Goal: Download file/media

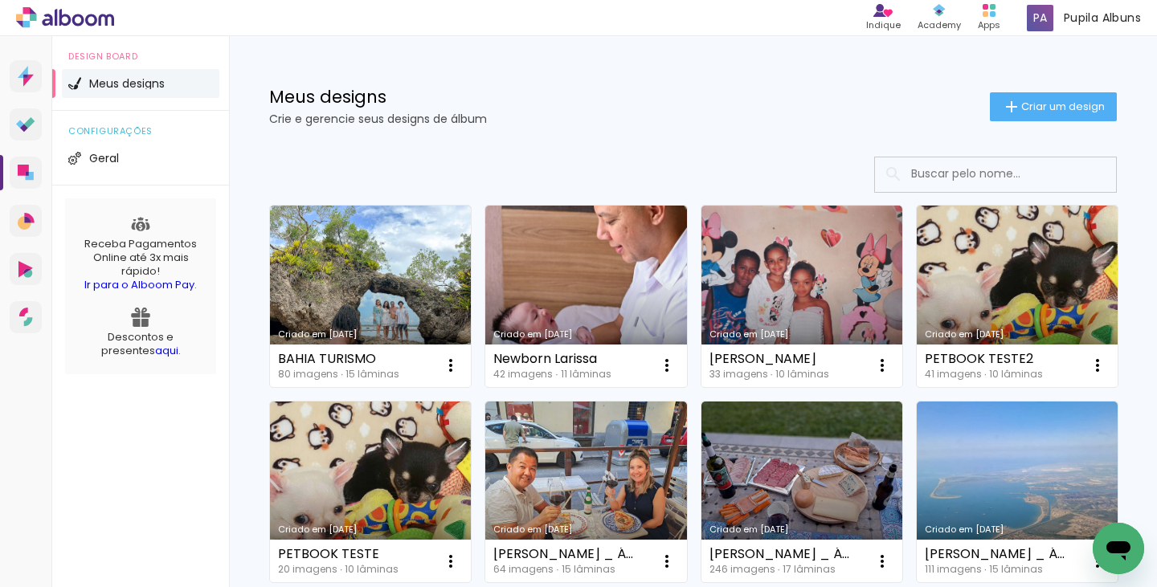
scroll to position [482, 0]
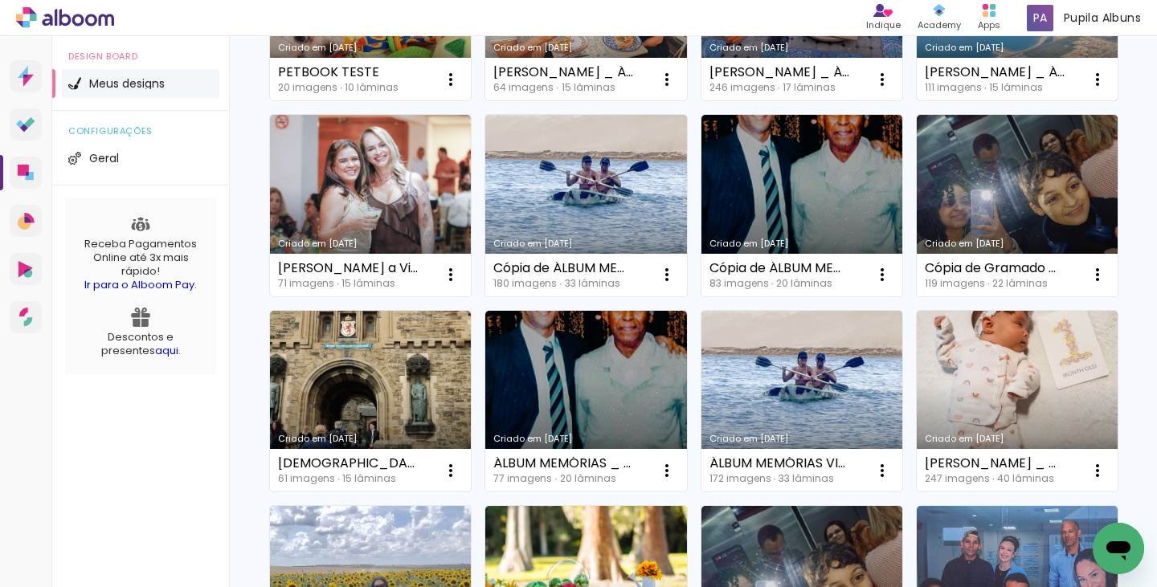
click at [917, 101] on link "Criado em [DATE]" at bounding box center [1017, 11] width 201 height 182
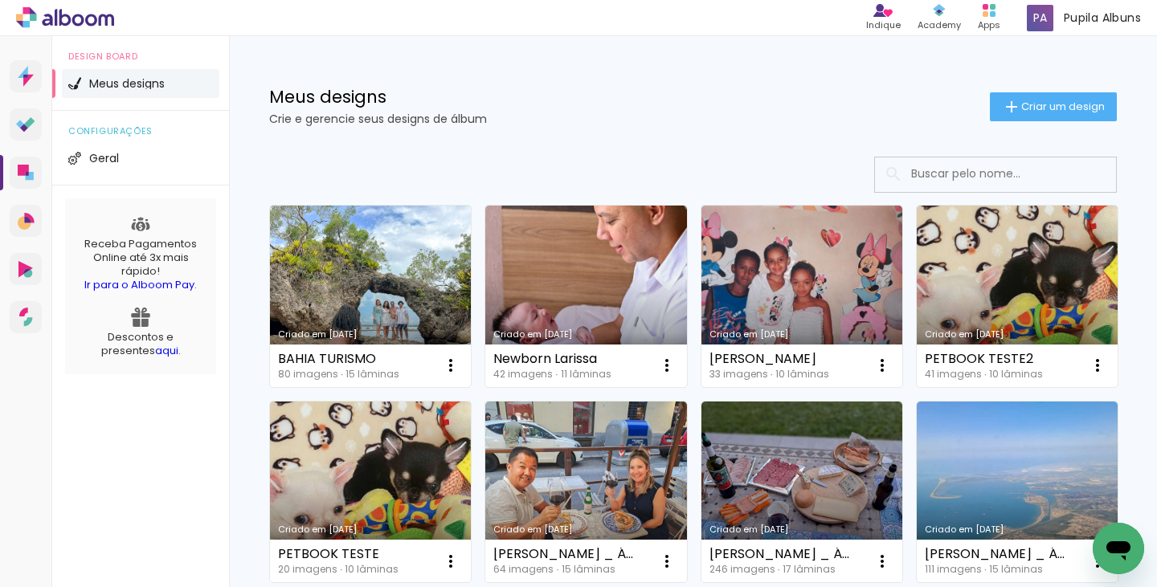
scroll to position [482, 0]
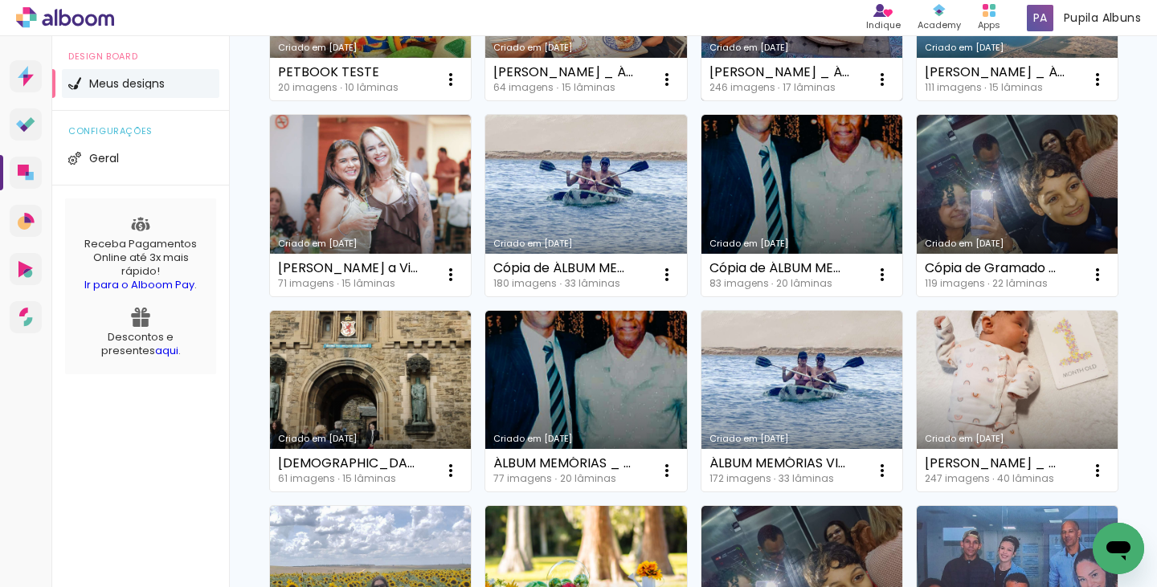
click at [701, 101] on link "Criado em [DATE]" at bounding box center [801, 11] width 201 height 182
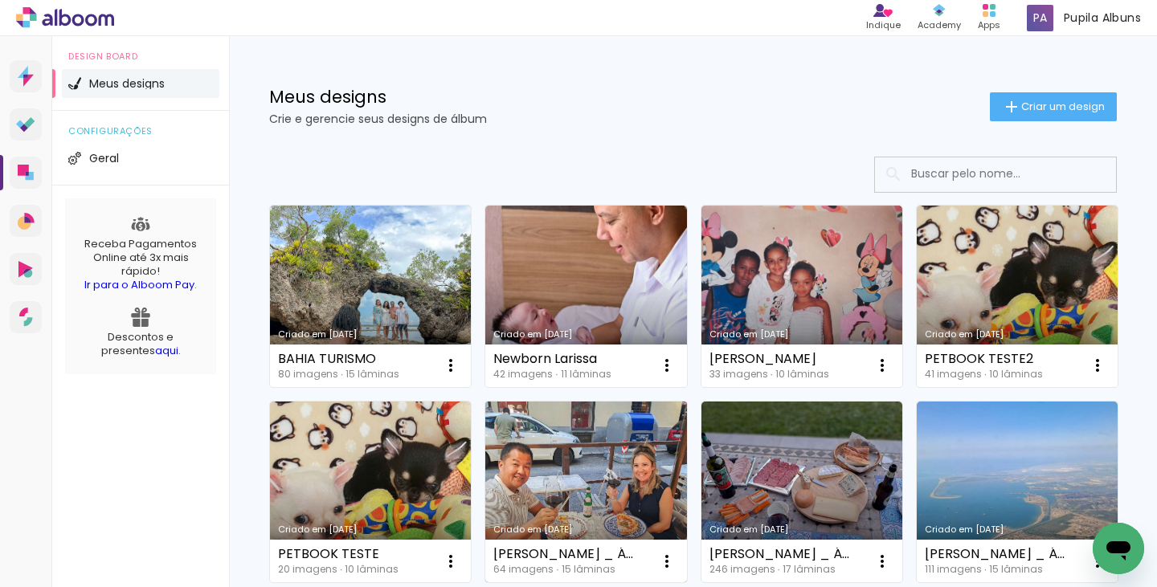
click at [686, 482] on link "Criado em [DATE]" at bounding box center [585, 493] width 201 height 182
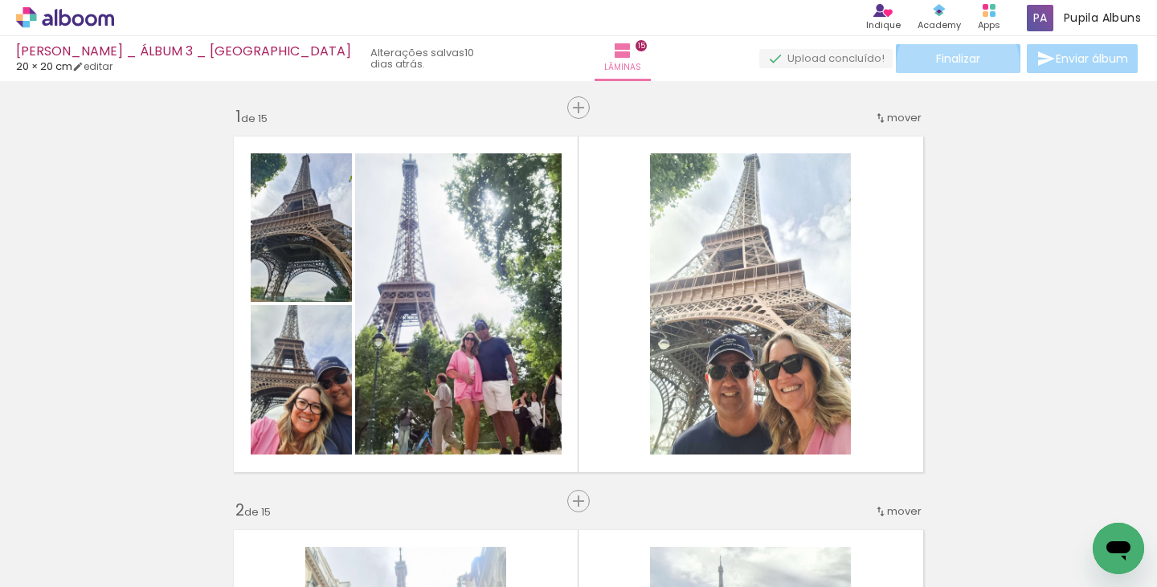
click at [952, 64] on span "Finalizar" at bounding box center [958, 58] width 44 height 11
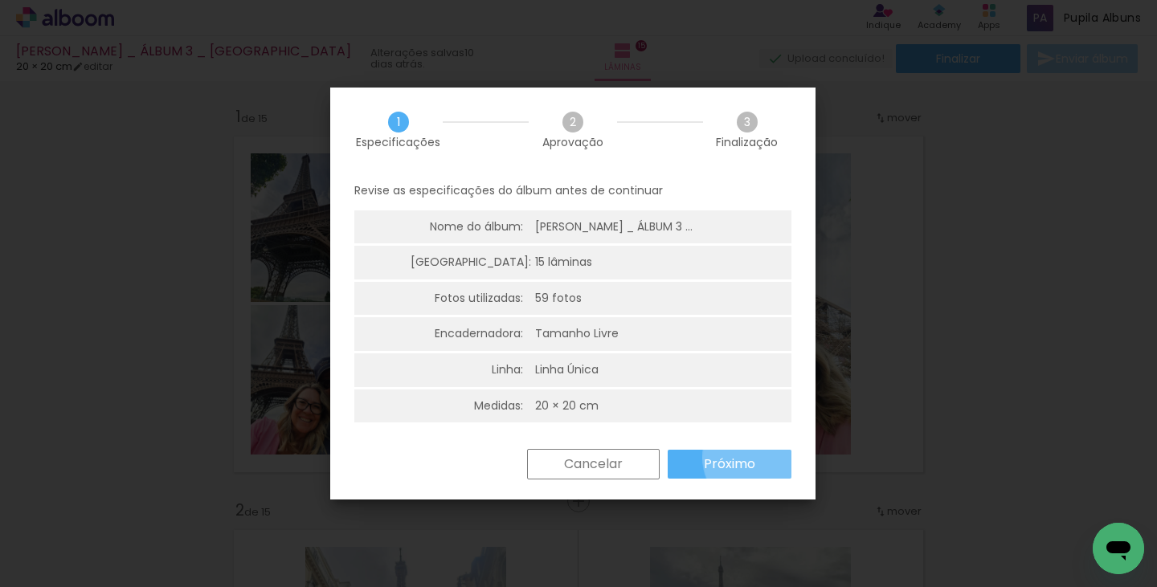
click at [0, 0] on paper-button "Próximo" at bounding box center [0, 0] width 0 height 0
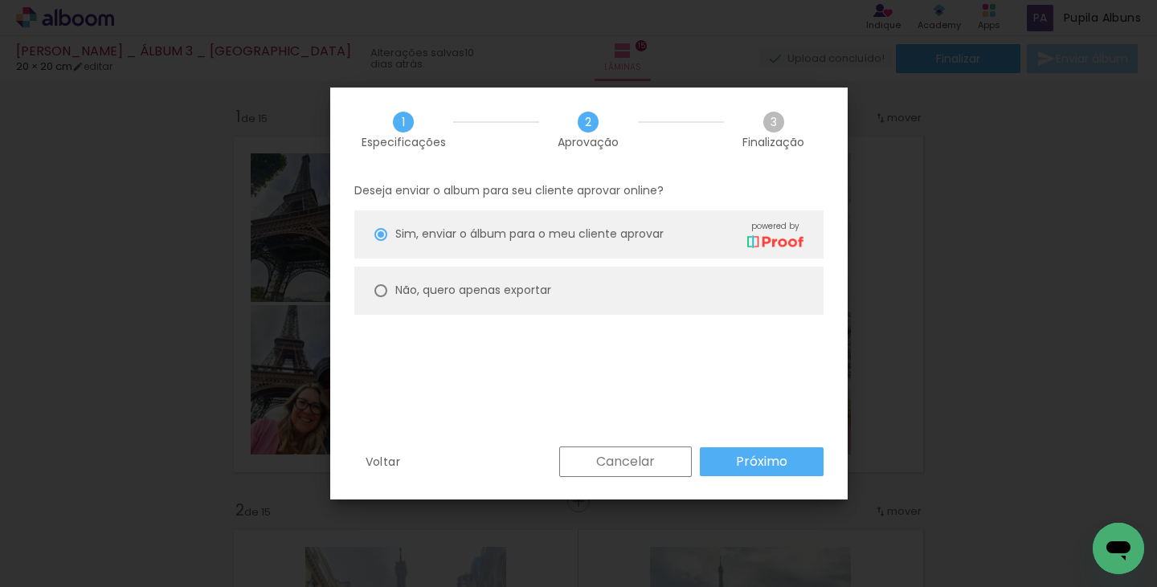
click at [0, 0] on paper-radio-button "Não, quero apenas exportar" at bounding box center [0, 0] width 0 height 0
type paper-radio-button "on"
click at [0, 0] on slot "Próximo" at bounding box center [0, 0] width 0 height 0
type input "Alta, 300 DPI"
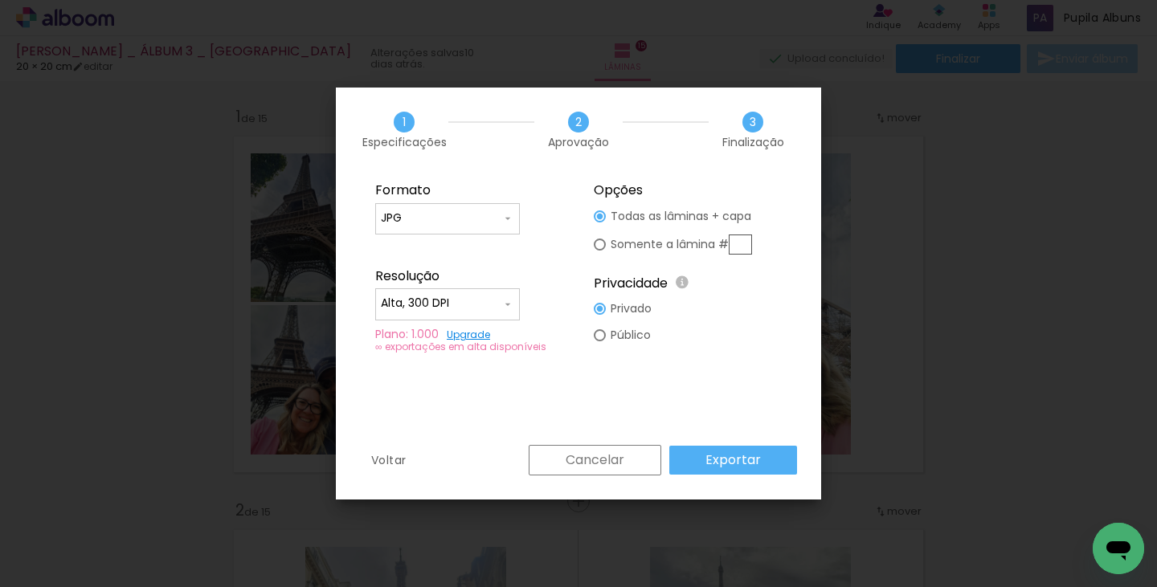
click at [0, 0] on paper-button "Exportar" at bounding box center [0, 0] width 0 height 0
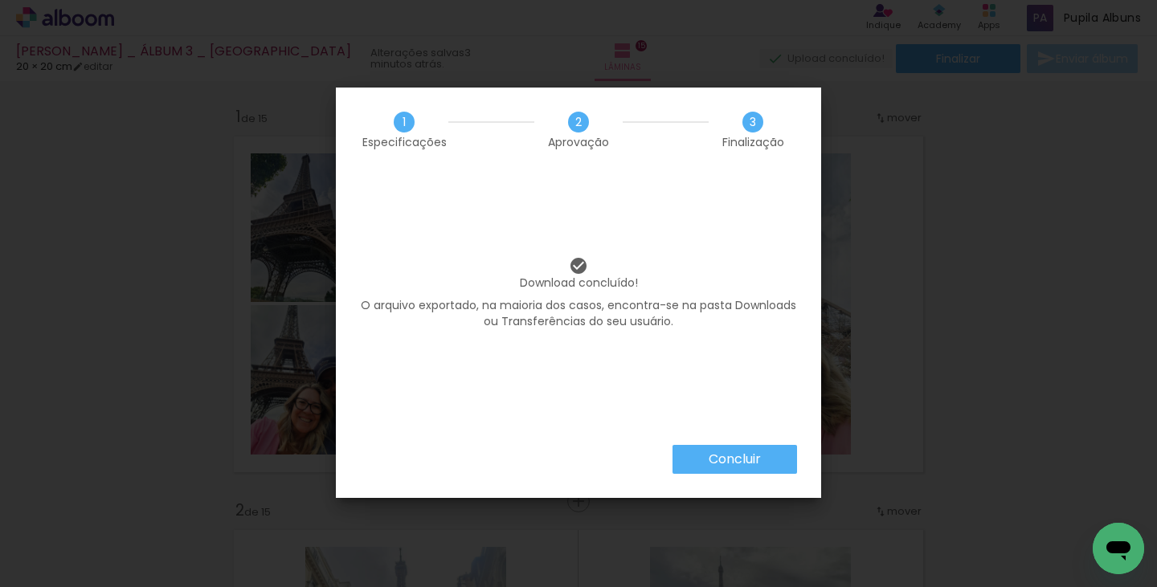
click at [0, 0] on paper-button "Concluir" at bounding box center [0, 0] width 0 height 0
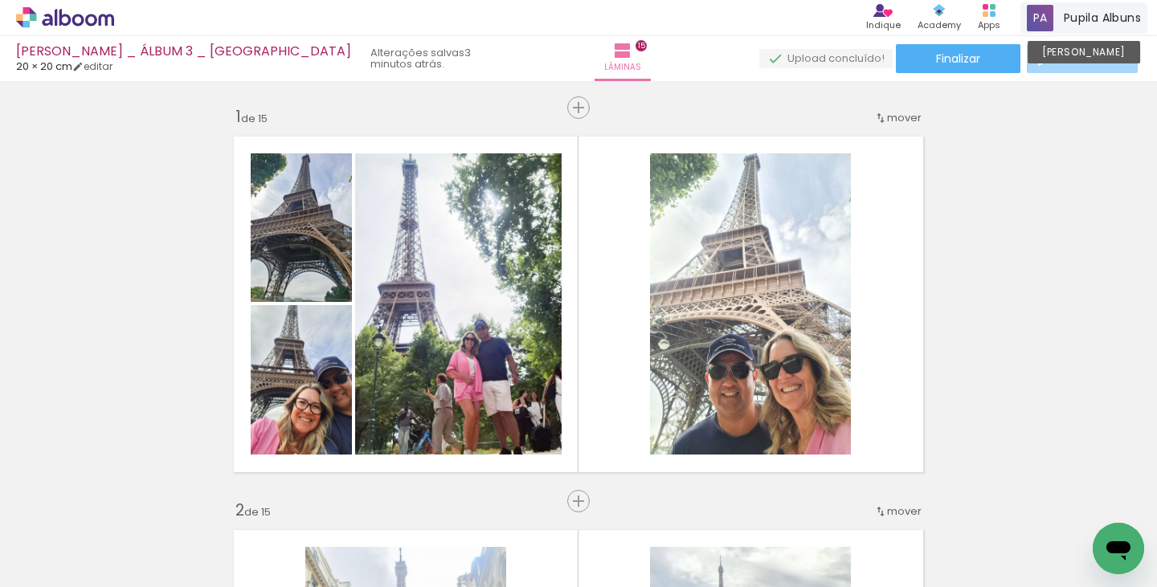
click at [1114, 15] on span "Pupila Albuns" at bounding box center [1102, 18] width 77 height 17
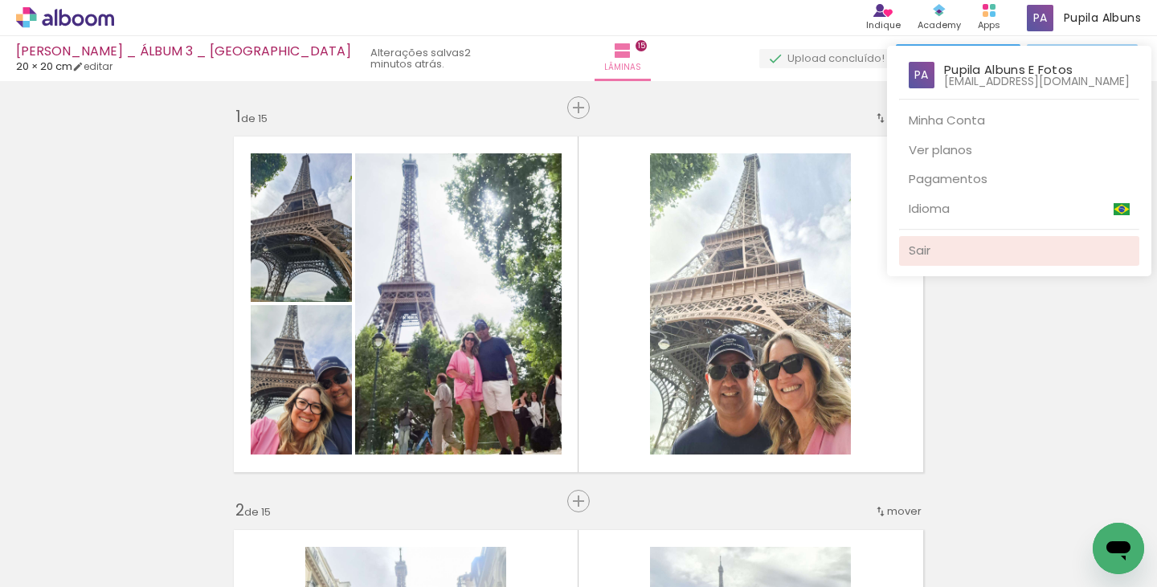
click at [927, 251] on link "Sair" at bounding box center [1019, 251] width 240 height 30
